Goal: Task Accomplishment & Management: Manage account settings

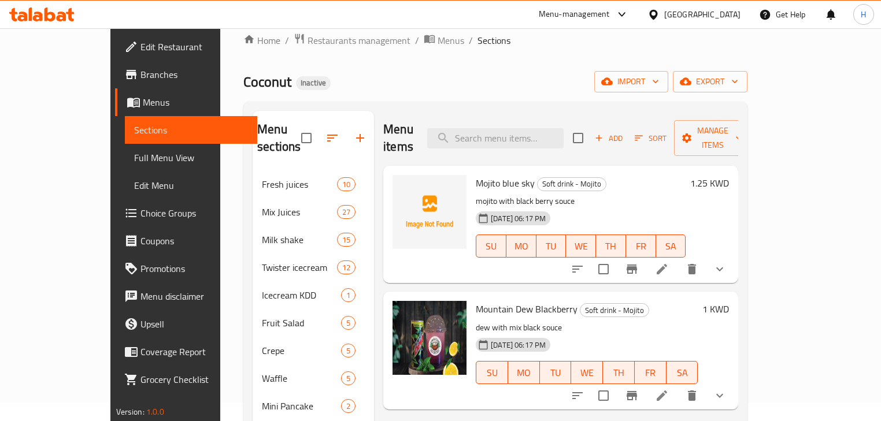
scroll to position [203, 0]
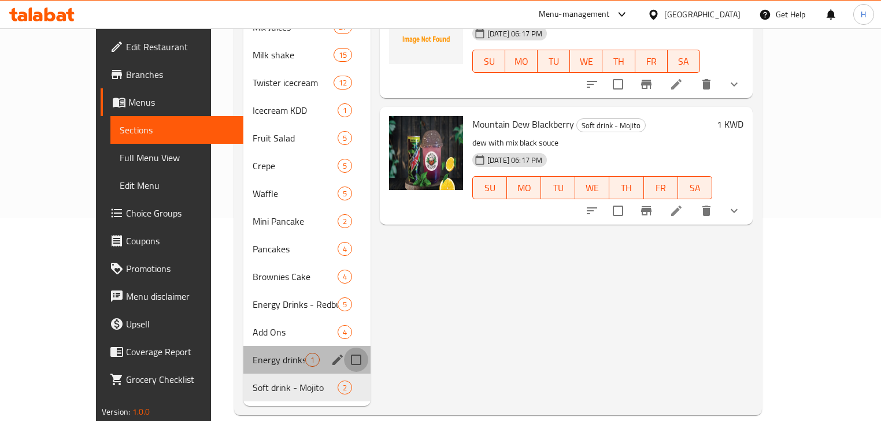
drag, startPoint x: 329, startPoint y: 342, endPoint x: 335, endPoint y: 369, distance: 27.8
click at [344, 348] on input "Menu sections" at bounding box center [356, 360] width 24 height 24
checkbox input "true"
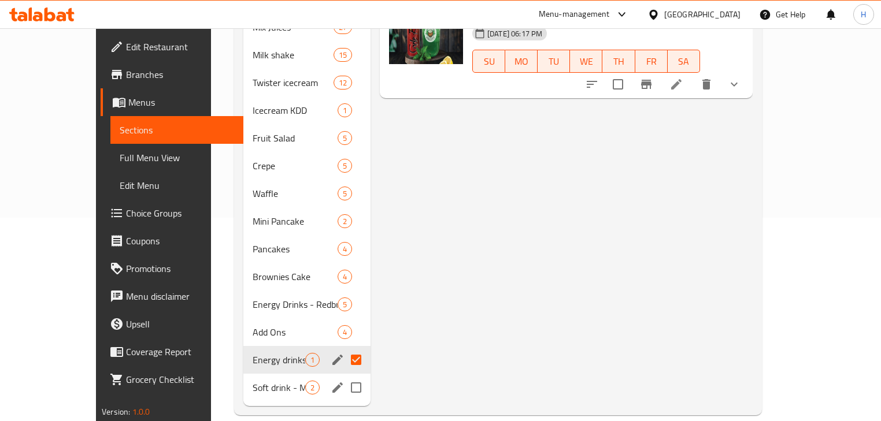
click at [344, 388] on input "Menu sections" at bounding box center [356, 388] width 24 height 24
checkbox input "true"
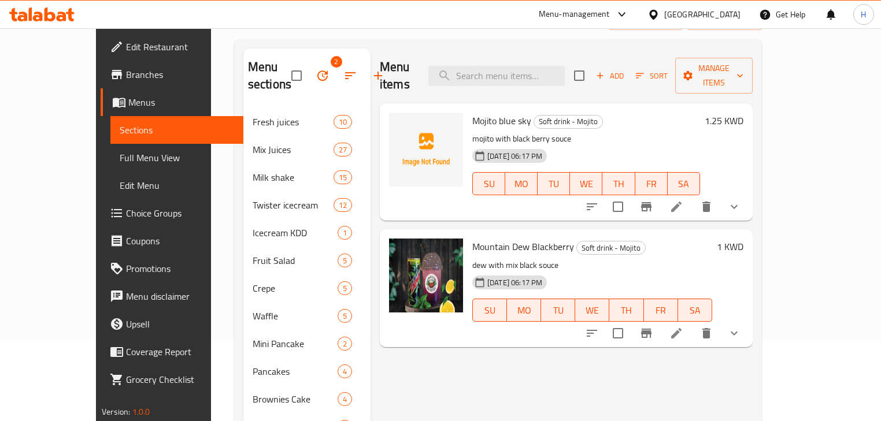
scroll to position [65, 0]
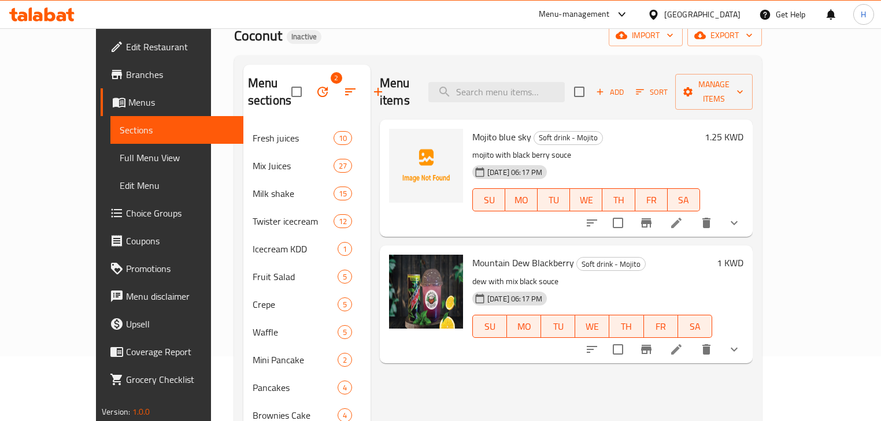
click at [316, 90] on icon "button" at bounding box center [323, 92] width 14 height 14
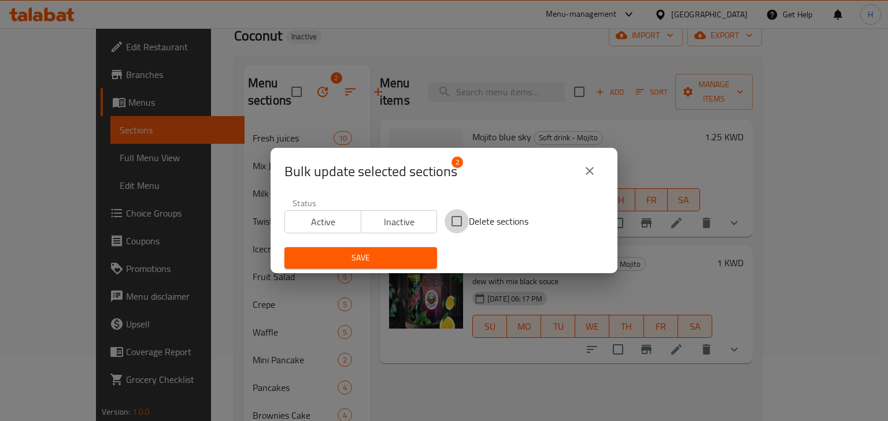
click at [457, 219] on input "Delete sections" at bounding box center [456, 221] width 24 height 24
checkbox input "true"
click at [366, 261] on span "Save" at bounding box center [361, 258] width 134 height 14
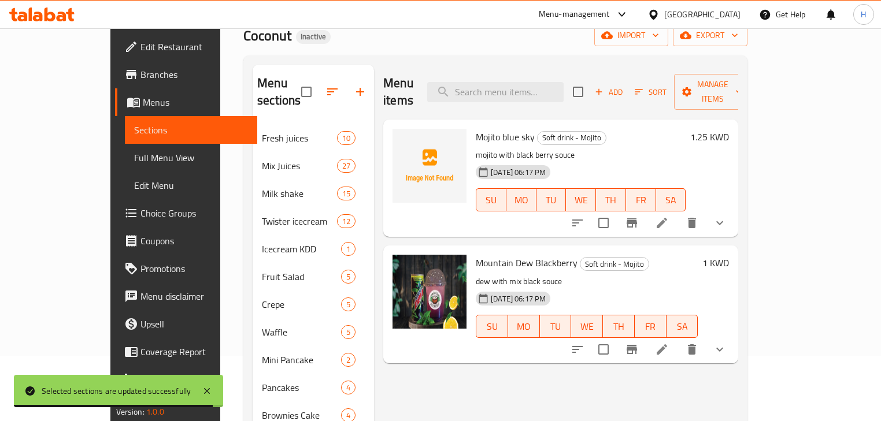
click at [554, 370] on div "Menu items Add Sort Manage items Mojito blue sky Soft drink - Mojito mojito wit…" at bounding box center [556, 277] width 364 height 425
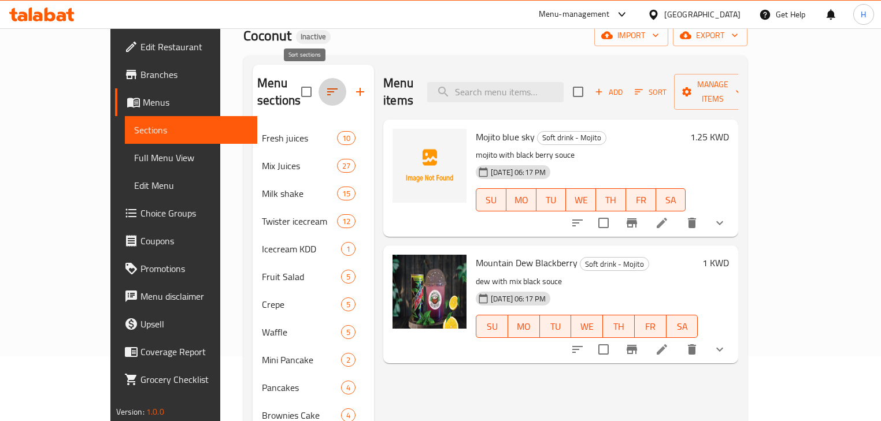
click at [327, 88] on icon "button" at bounding box center [332, 91] width 10 height 7
click at [659, 33] on span "import" at bounding box center [630, 35] width 55 height 14
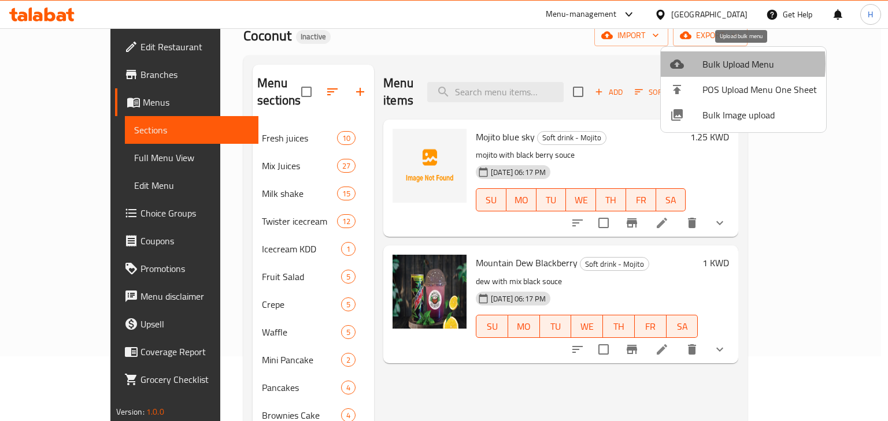
click at [705, 64] on span "Bulk Upload Menu" at bounding box center [759, 64] width 114 height 14
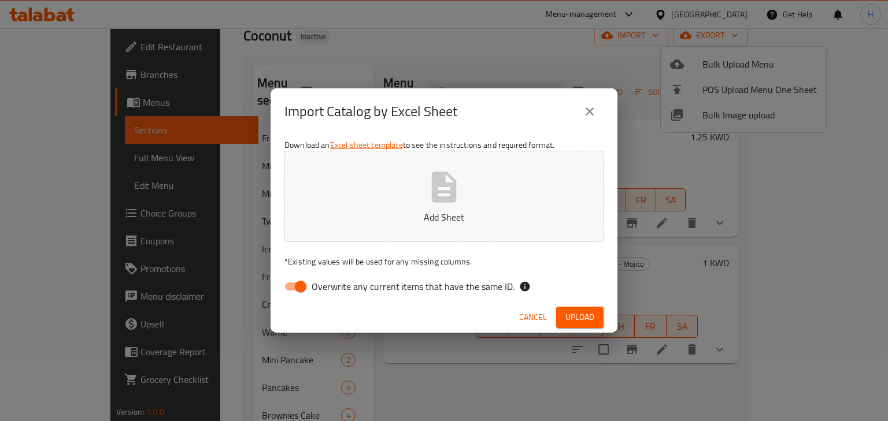
click at [346, 287] on span "Overwrite any current items that have the same ID." at bounding box center [413, 287] width 203 height 14
click at [333, 287] on input "Overwrite any current items that have the same ID." at bounding box center [301, 287] width 66 height 22
checkbox input "false"
click at [578, 303] on div "Cancel Upload" at bounding box center [443, 317] width 347 height 31
click at [580, 310] on span "Upload" at bounding box center [579, 317] width 29 height 14
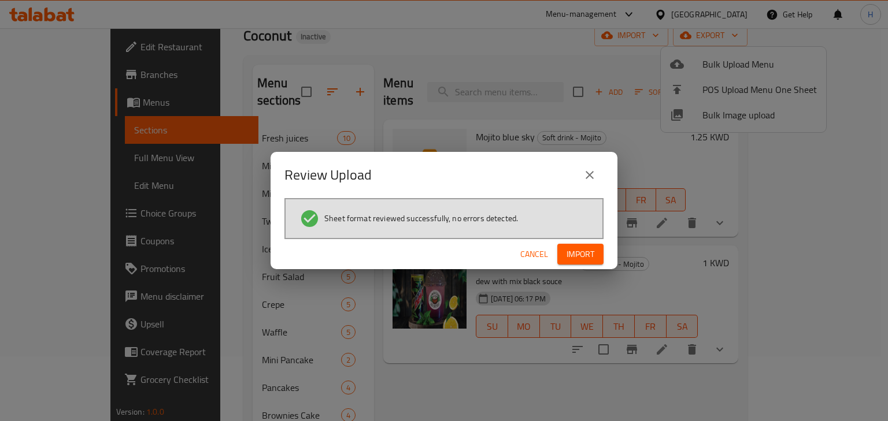
click at [572, 255] on span "Import" at bounding box center [580, 254] width 28 height 14
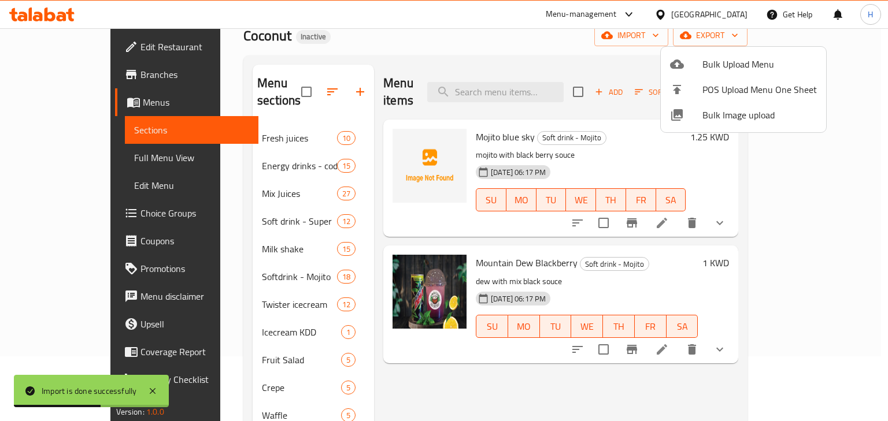
click at [403, 345] on div at bounding box center [444, 210] width 888 height 421
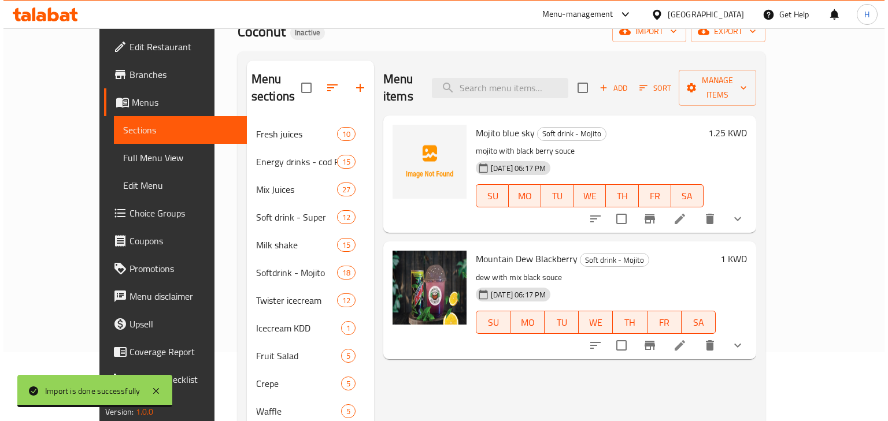
scroll to position [0, 0]
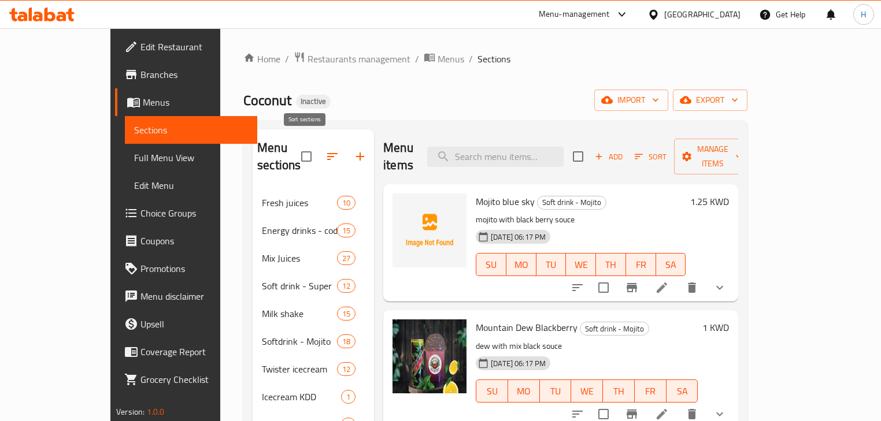
click at [325, 151] on icon "button" at bounding box center [332, 157] width 14 height 14
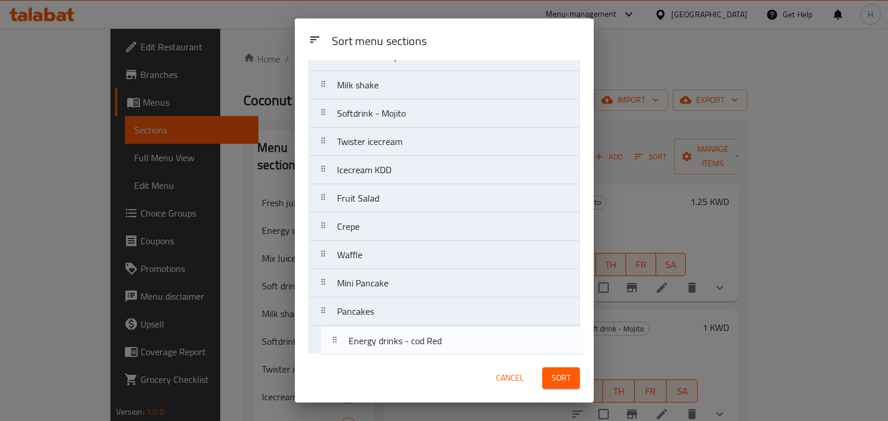
scroll to position [196, 0]
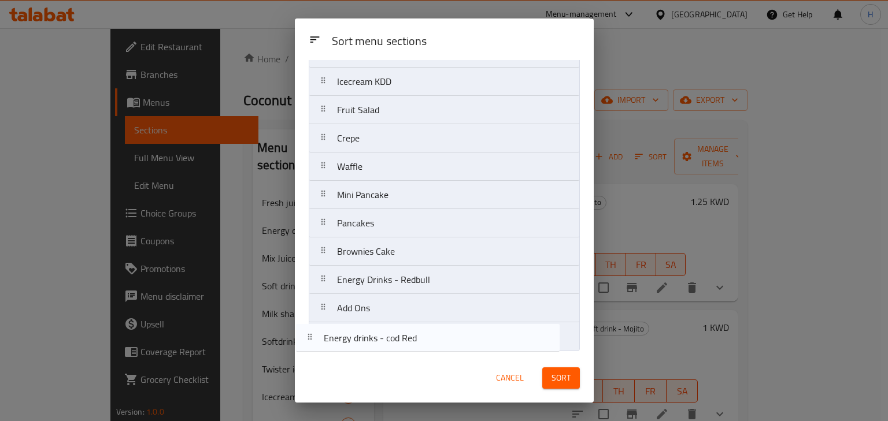
drag, startPoint x: 384, startPoint y: 143, endPoint x: 393, endPoint y: 305, distance: 162.1
click at [377, 364] on div "Sort menu sections Sort menu sections Fresh juices Energy drinks - cod Red Mix …" at bounding box center [444, 210] width 299 height 384
drag, startPoint x: 393, startPoint y: 165, endPoint x: 394, endPoint y: 338, distance: 173.4
click at [394, 338] on nav "Fresh juices Mix Juices Soft drink - Super Milk shake Softdrink - Mojito Twiste…" at bounding box center [444, 124] width 271 height 454
drag, startPoint x: 412, startPoint y: 312, endPoint x: 415, endPoint y: 353, distance: 40.6
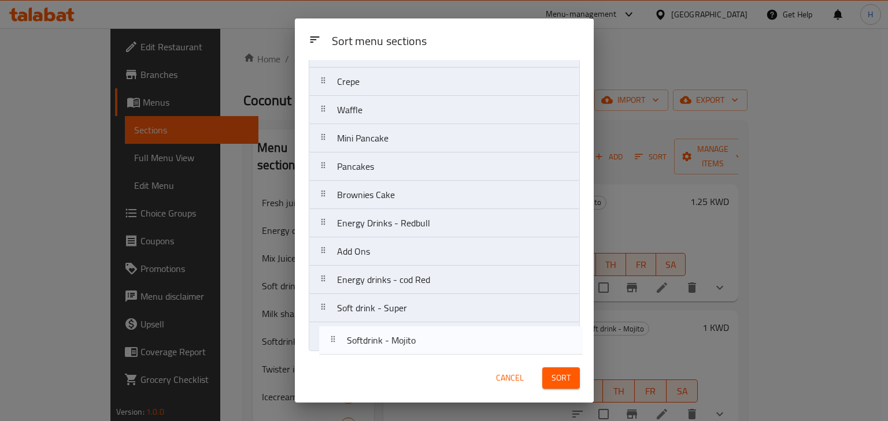
click at [415, 353] on div "Sort menu sections Fresh juices Mix Juices Milk shake Softdrink - Mojito Twiste…" at bounding box center [444, 207] width 299 height 294
click at [559, 377] on span "Sort" at bounding box center [560, 378] width 19 height 14
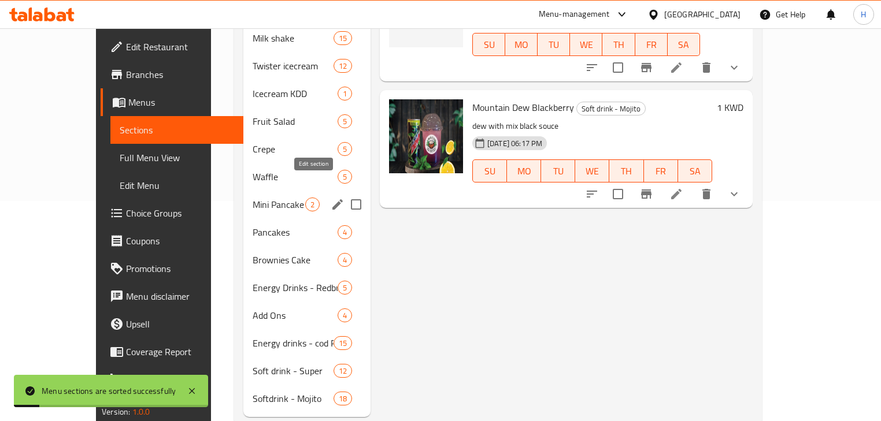
scroll to position [231, 0]
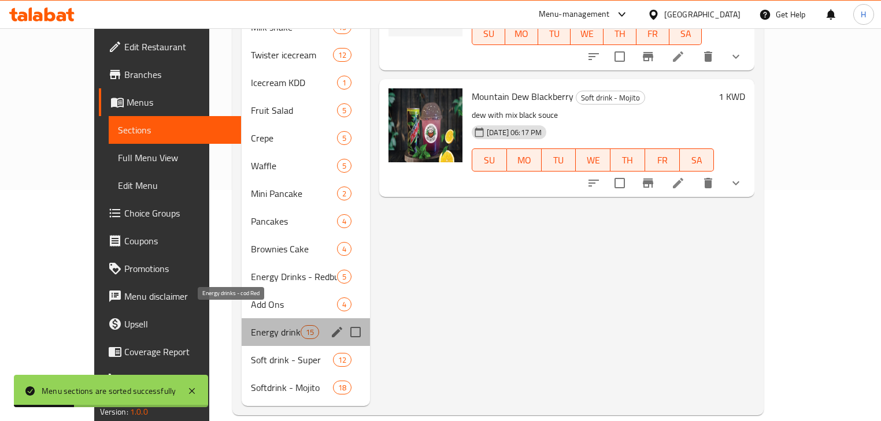
click at [251, 325] on span "Energy drinks - cod Red" at bounding box center [275, 332] width 49 height 14
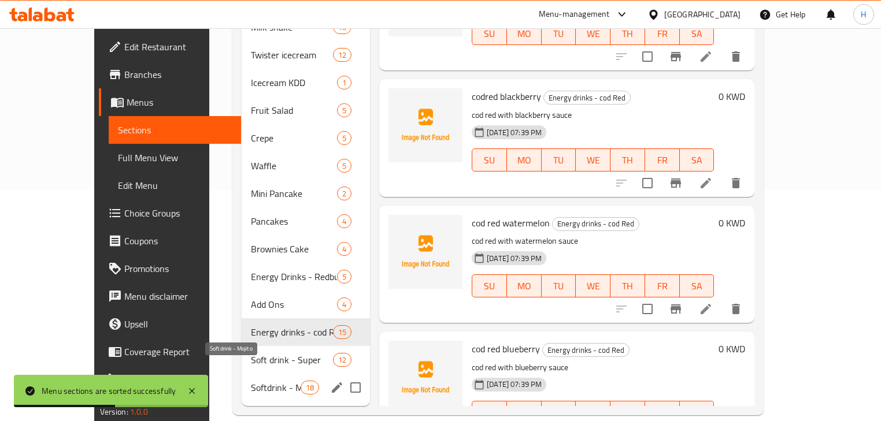
click at [251, 381] on span "Softdrink - Mojito" at bounding box center [275, 388] width 49 height 14
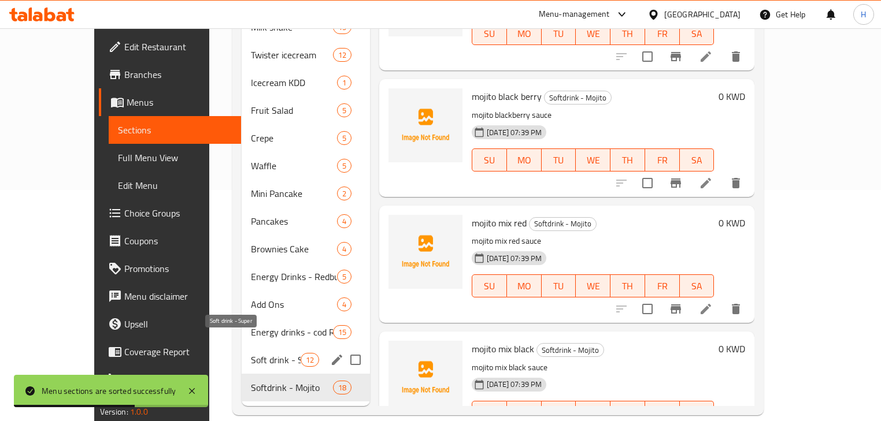
click at [251, 353] on span "Soft drink - Super" at bounding box center [275, 360] width 49 height 14
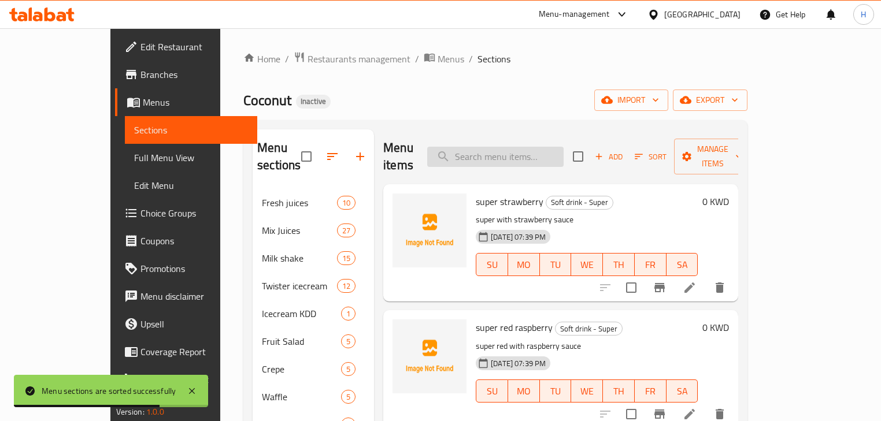
click at [543, 147] on input "search" at bounding box center [495, 157] width 136 height 20
paste input "mojito strawberry"
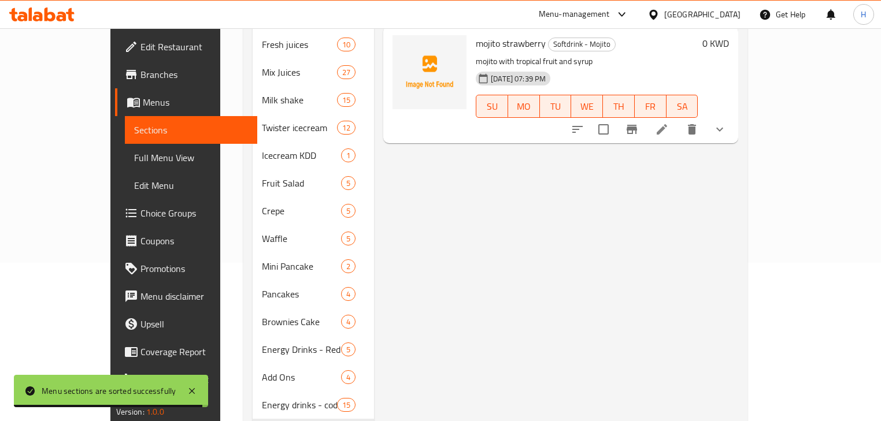
scroll to position [231, 0]
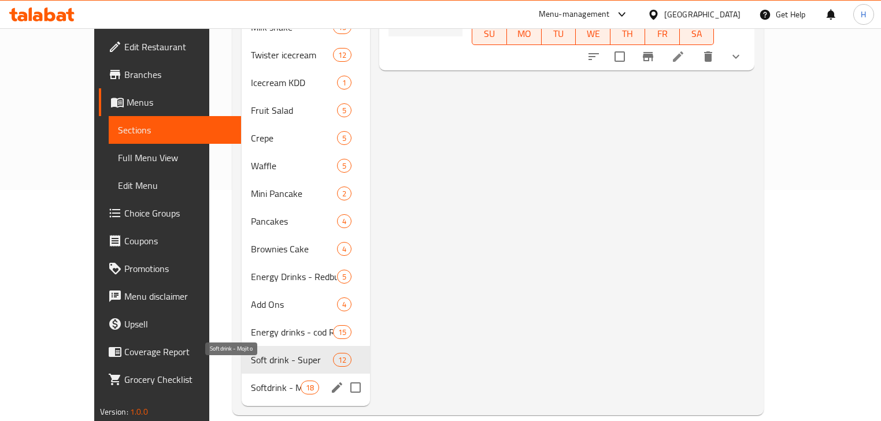
type input "mojito strawberry"
click at [251, 381] on span "Softdrink - Mojito" at bounding box center [275, 388] width 49 height 14
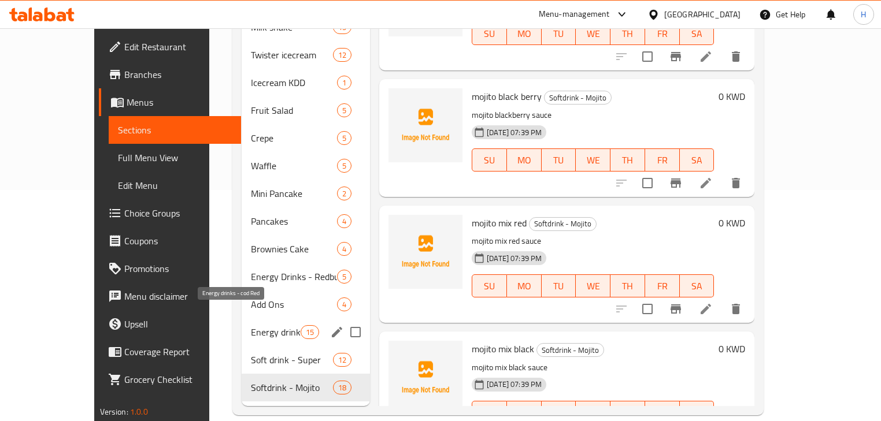
click at [251, 325] on span "Energy drinks - cod Red" at bounding box center [275, 332] width 49 height 14
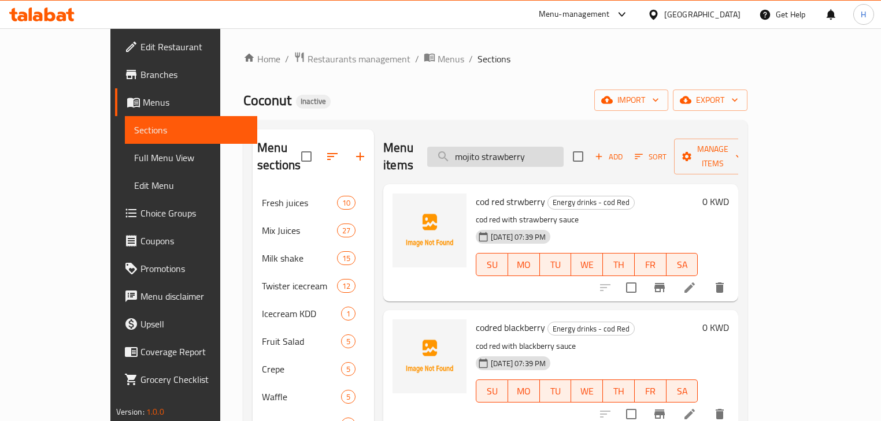
click at [544, 153] on input "mojito strawberry" at bounding box center [495, 157] width 136 height 20
click at [550, 104] on div "Coconut Inactive import export" at bounding box center [495, 100] width 504 height 21
